Goal: Task Accomplishment & Management: Manage account settings

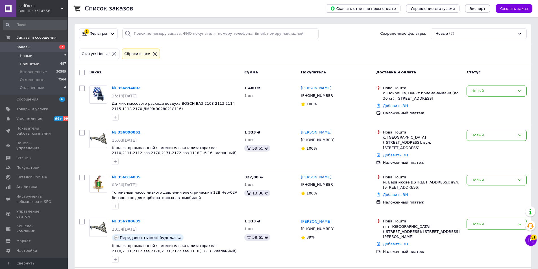
click at [32, 64] on span "Принятые" at bounding box center [29, 64] width 19 height 5
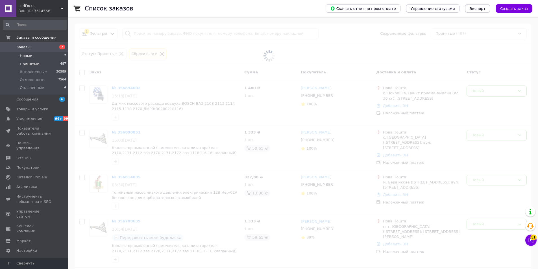
click at [32, 59] on li "Новые 7" at bounding box center [34, 56] width 69 height 8
click at [31, 59] on li "Новые 7" at bounding box center [34, 56] width 69 height 8
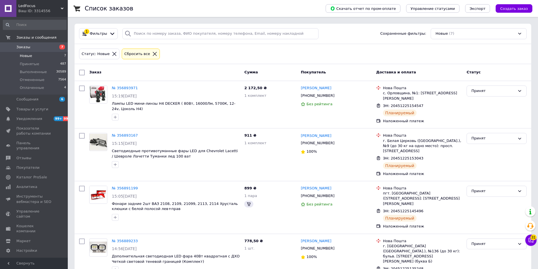
click at [31, 59] on li "Новые 7" at bounding box center [34, 56] width 69 height 8
click at [30, 68] on li "Выполненные 30589" at bounding box center [34, 72] width 69 height 8
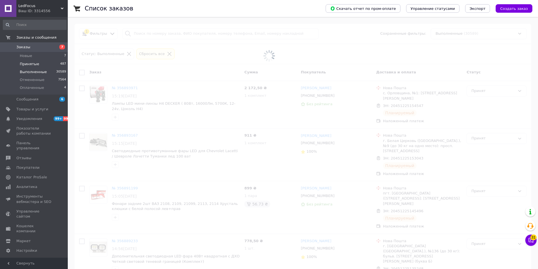
click at [29, 64] on span "Принятые" at bounding box center [29, 64] width 19 height 5
click at [30, 56] on span "Новые" at bounding box center [26, 55] width 12 height 5
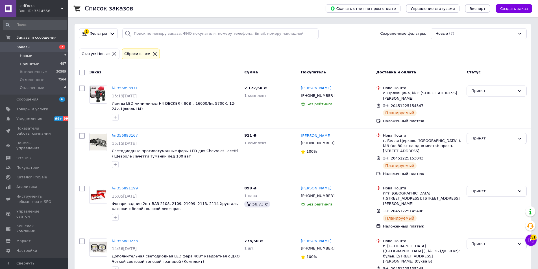
click at [32, 62] on span "Принятые" at bounding box center [29, 64] width 19 height 5
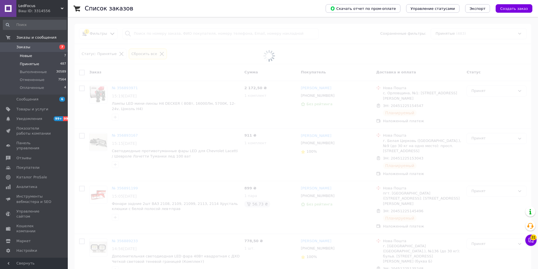
click at [35, 53] on li "Новые 7" at bounding box center [34, 56] width 69 height 8
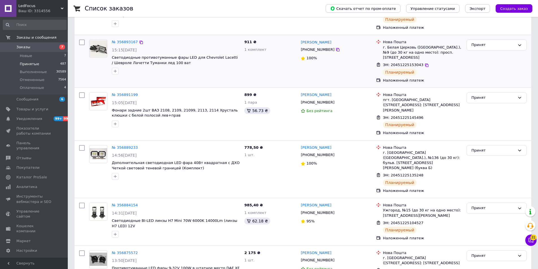
scroll to position [141, 0]
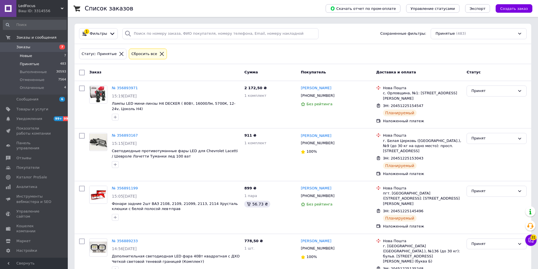
click at [44, 57] on li "Новые 7" at bounding box center [34, 56] width 69 height 8
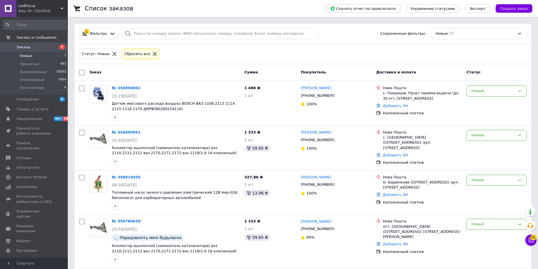
click at [392, 67] on div "Заказ Сумма Покупатель Доставка и оплата Статус" at bounding box center [303, 72] width 457 height 17
click at [28, 64] on span "Принятые" at bounding box center [29, 64] width 19 height 5
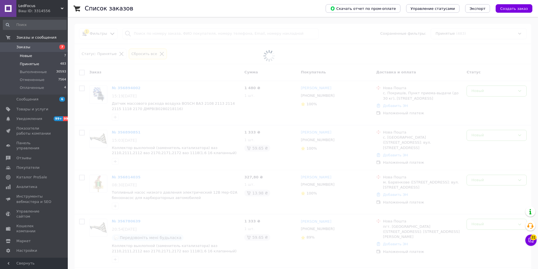
click at [25, 53] on li "Новые 7" at bounding box center [34, 56] width 69 height 8
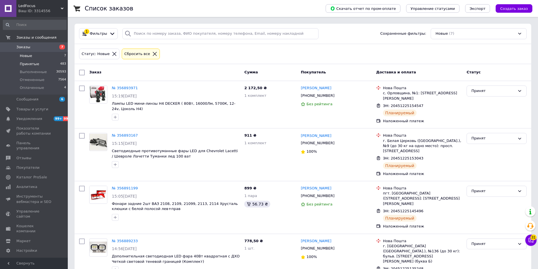
click at [41, 62] on li "Принятые 483" at bounding box center [34, 64] width 69 height 8
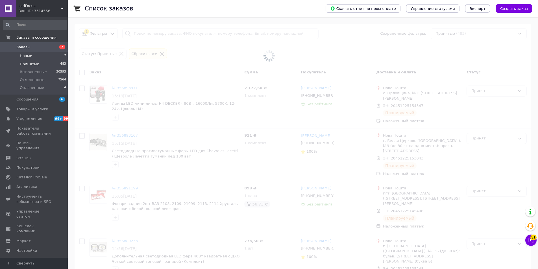
click at [40, 57] on li "Новые 7" at bounding box center [34, 56] width 69 height 8
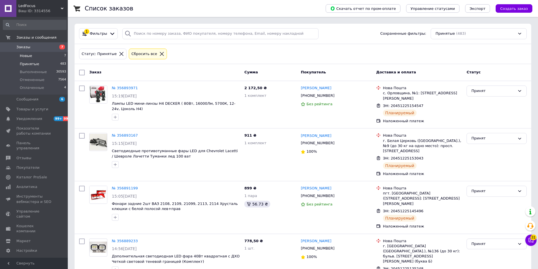
click at [32, 56] on li "Новые 7" at bounding box center [34, 56] width 69 height 8
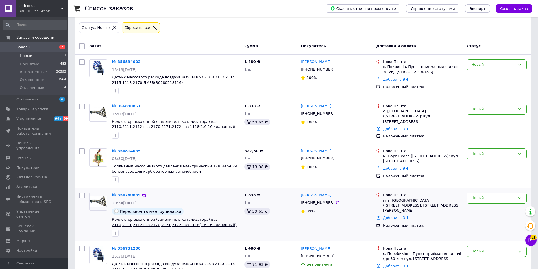
scroll to position [14, 0]
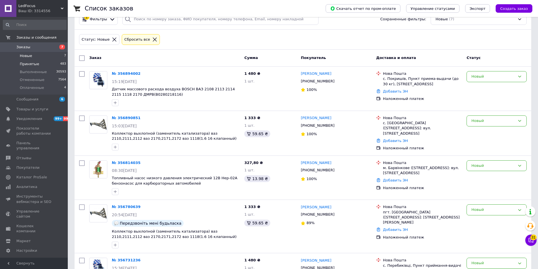
click at [32, 66] on span "Принятые" at bounding box center [29, 64] width 19 height 5
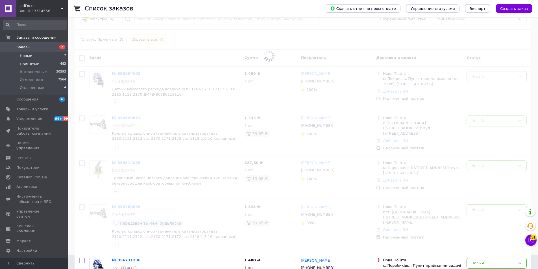
click at [32, 57] on li "Новые 7" at bounding box center [34, 56] width 69 height 8
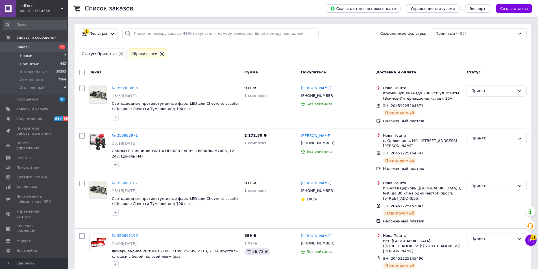
click at [30, 56] on span "Новые" at bounding box center [26, 55] width 12 height 5
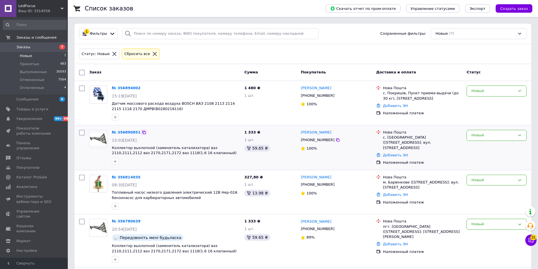
click at [142, 133] on icon at bounding box center [144, 132] width 5 height 5
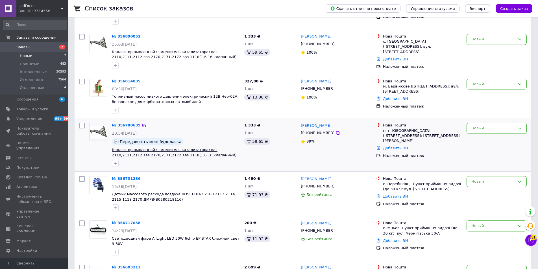
scroll to position [127, 0]
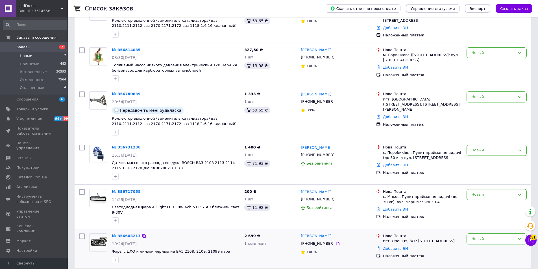
click at [475, 239] on div "Новый" at bounding box center [496, 248] width 65 height 34
click at [477, 237] on div "Новый" at bounding box center [496, 238] width 60 height 11
click at [477, 248] on li "Принят" at bounding box center [497, 251] width 60 height 10
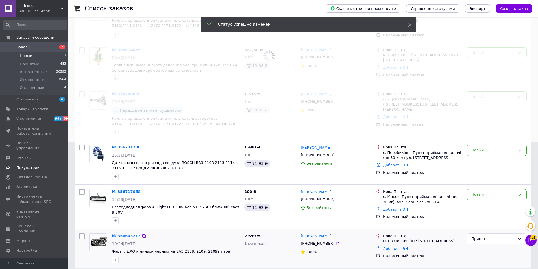
click at [24, 156] on span "Отзывы" at bounding box center [23, 158] width 15 height 5
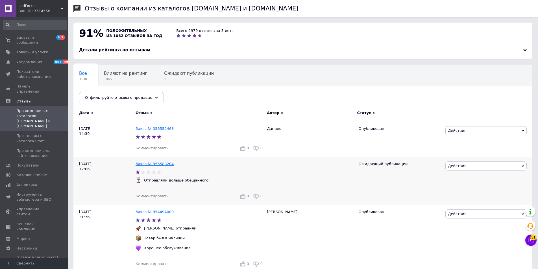
click at [158, 163] on link "Заказ № 356588204" at bounding box center [155, 164] width 38 height 4
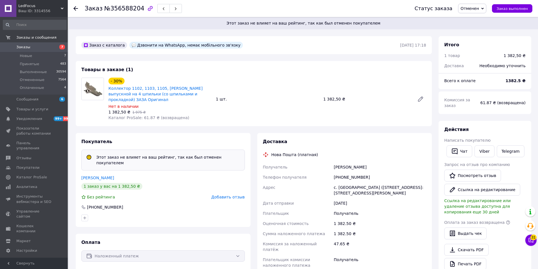
click at [147, 10] on icon "button" at bounding box center [150, 8] width 7 height 7
click at [145, 4] on button "button" at bounding box center [150, 9] width 10 height 10
click at [27, 156] on span "Отзывы" at bounding box center [23, 158] width 15 height 5
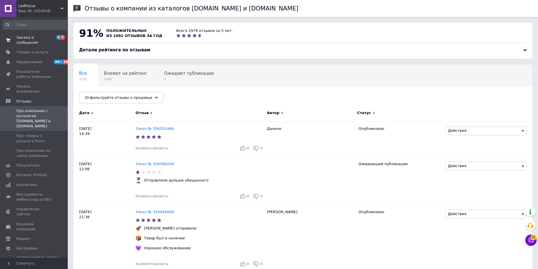
click at [20, 40] on span "Заказы и сообщения" at bounding box center [34, 40] width 36 height 10
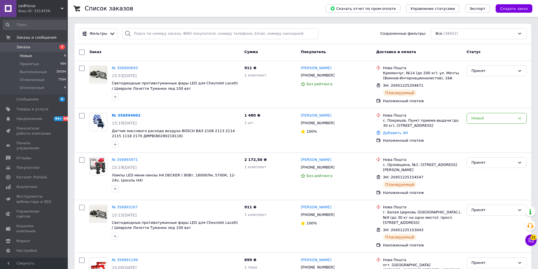
click at [39, 57] on li "Новые 6" at bounding box center [34, 56] width 69 height 8
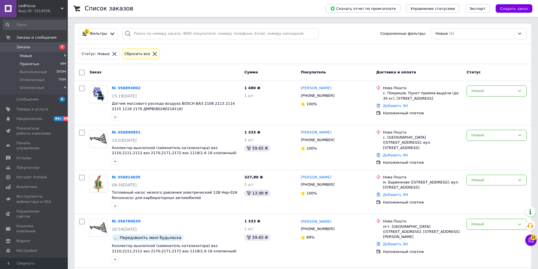
click at [34, 66] on span "Принятые" at bounding box center [29, 64] width 19 height 5
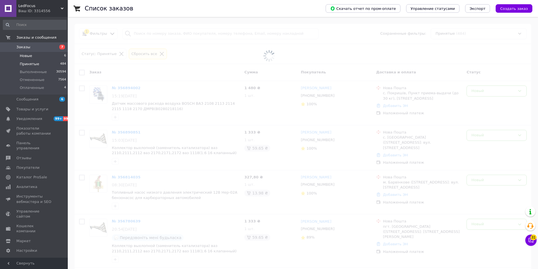
click at [34, 57] on li "Новые 6" at bounding box center [34, 56] width 69 height 8
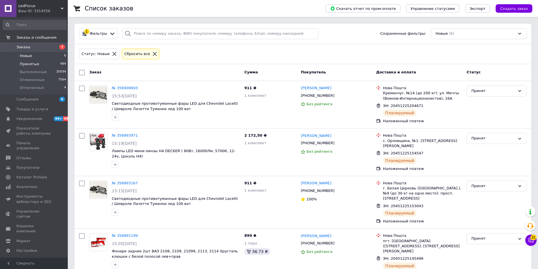
click at [31, 64] on span "Принятые" at bounding box center [29, 64] width 19 height 5
click at [28, 57] on span "Новые" at bounding box center [26, 55] width 12 height 5
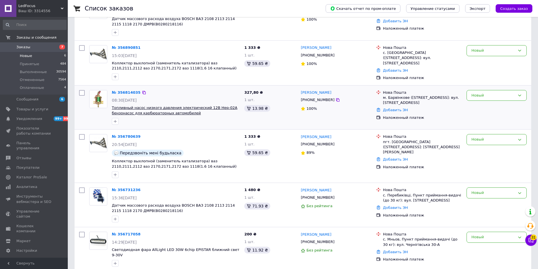
scroll to position [88, 0]
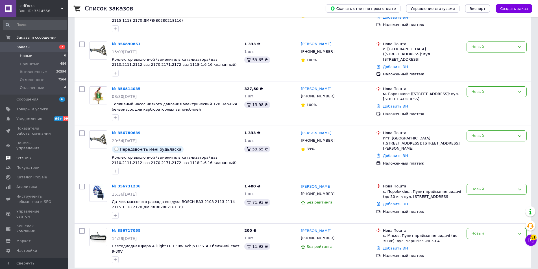
click at [32, 156] on span "Отзывы" at bounding box center [34, 158] width 36 height 5
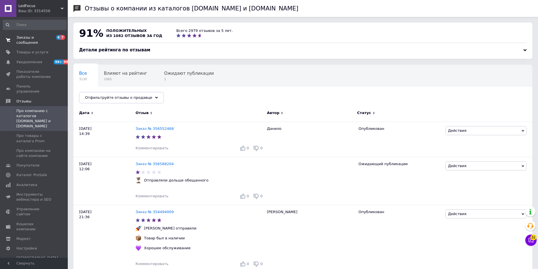
click at [23, 40] on span "Заказы и сообщения" at bounding box center [34, 40] width 36 height 10
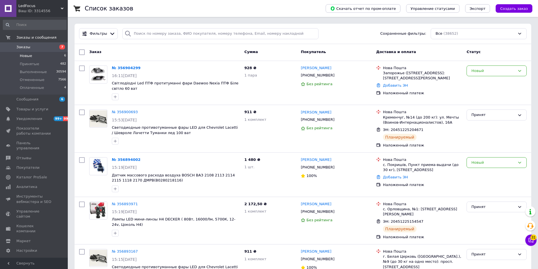
click at [25, 64] on span "Принятые" at bounding box center [29, 64] width 19 height 5
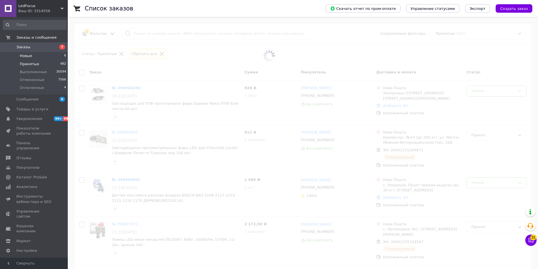
click at [30, 55] on span "Новые" at bounding box center [26, 55] width 12 height 5
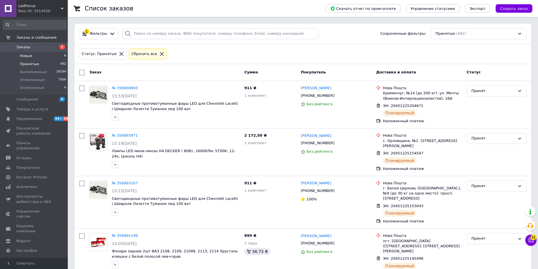
click at [42, 56] on li "Новые 6" at bounding box center [34, 56] width 69 height 8
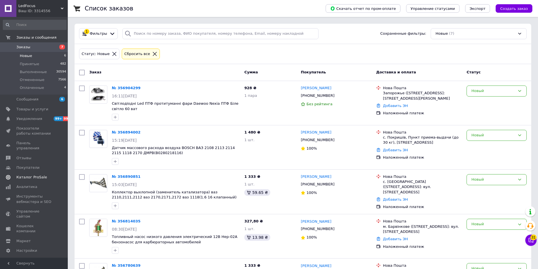
click at [33, 156] on link "Отзывы" at bounding box center [34, 158] width 69 height 10
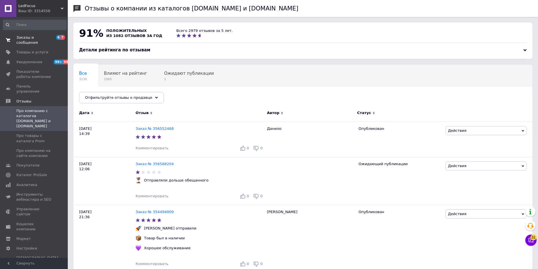
click at [33, 38] on span "Заказы и сообщения" at bounding box center [34, 40] width 36 height 10
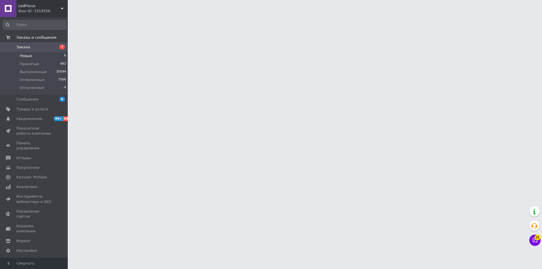
click at [30, 54] on span "Новые" at bounding box center [26, 55] width 12 height 5
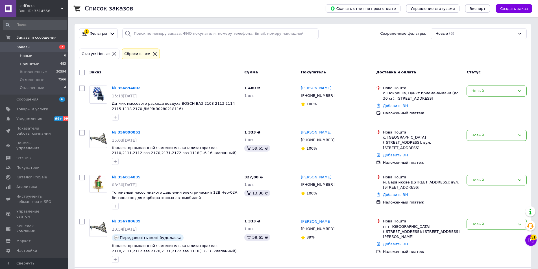
click at [15, 66] on li "Принятые 483" at bounding box center [34, 64] width 69 height 8
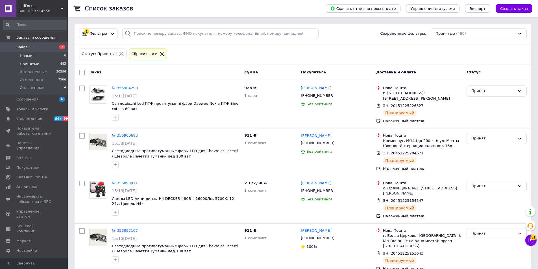
click at [22, 57] on span "Новые" at bounding box center [26, 55] width 12 height 5
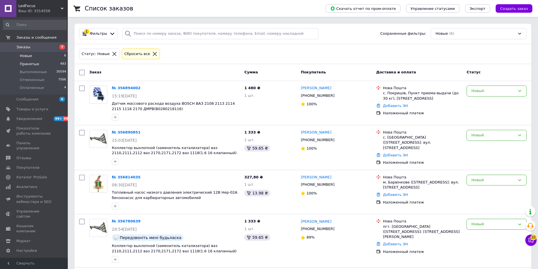
click at [39, 66] on li "Принятые 483" at bounding box center [34, 64] width 69 height 8
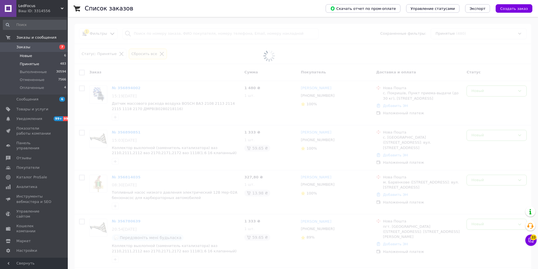
click at [42, 57] on li "Новые 6" at bounding box center [34, 56] width 69 height 8
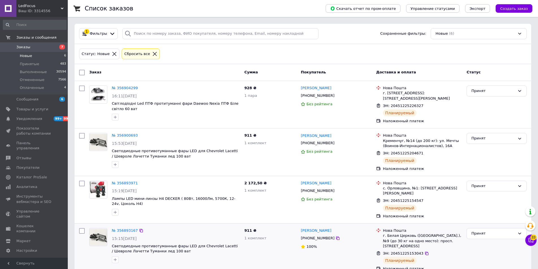
click at [256, 237] on div "911 ₴ 1 комплект" at bounding box center [270, 250] width 56 height 48
click at [27, 67] on li "Принятые 483" at bounding box center [34, 64] width 69 height 8
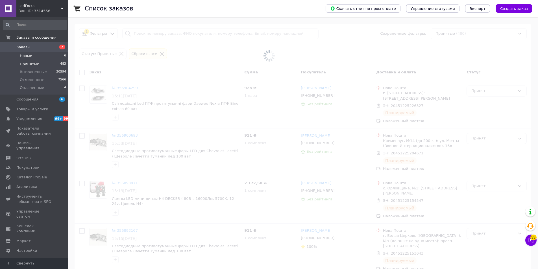
click at [28, 56] on span "Новые" at bounding box center [26, 55] width 12 height 5
